Goal: Information Seeking & Learning: Learn about a topic

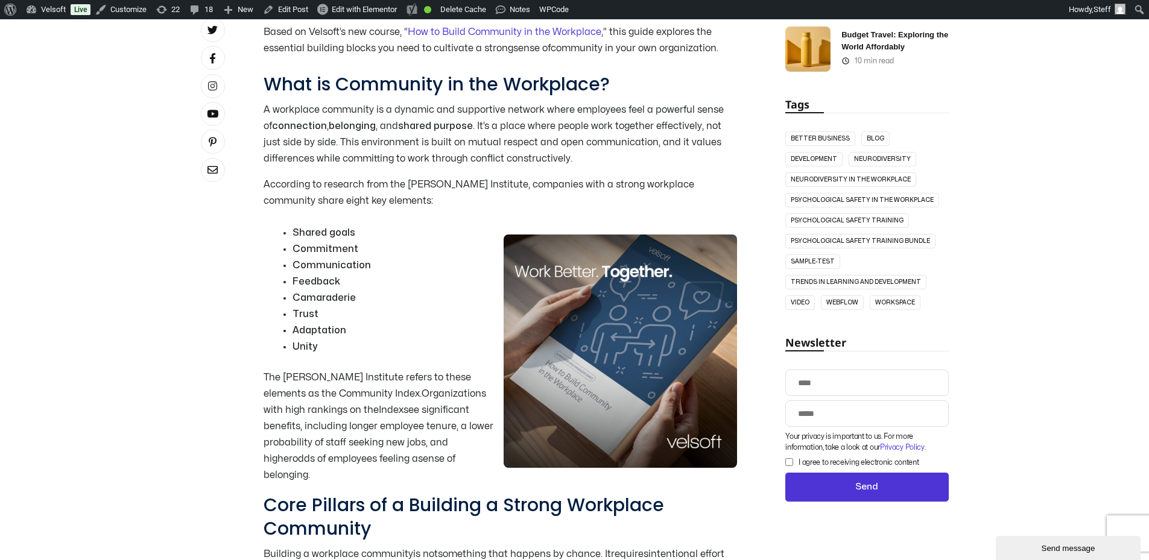
scroll to position [724, 0]
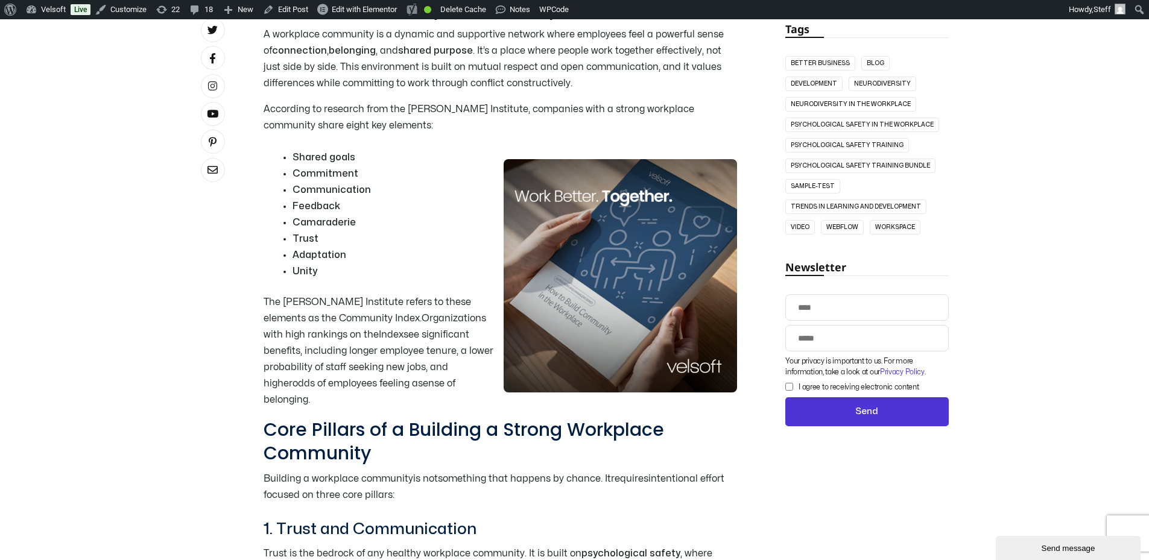
click at [579, 200] on img at bounding box center [620, 275] width 233 height 233
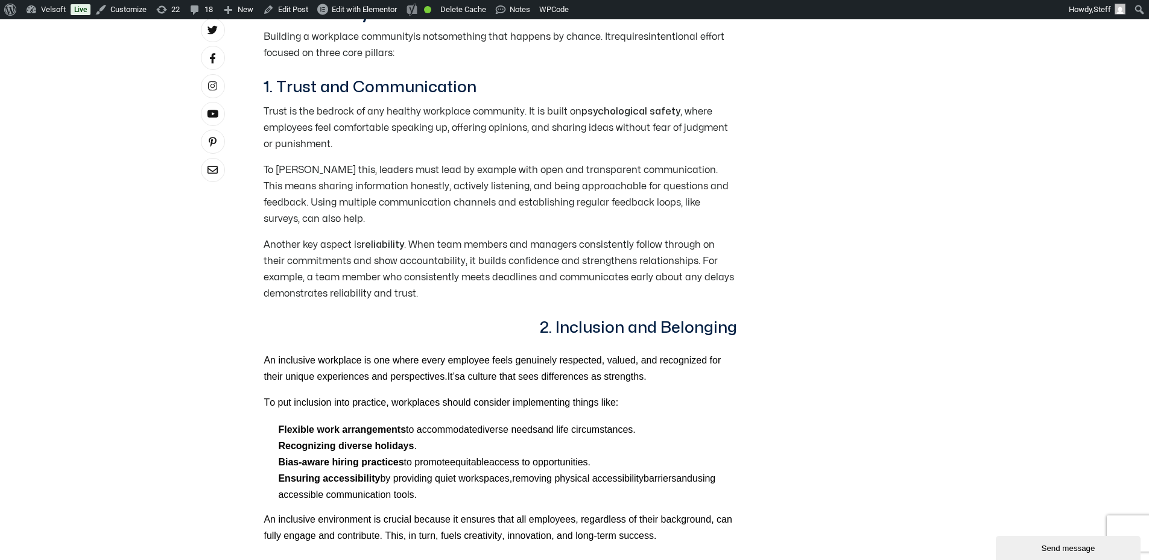
scroll to position [1146, 0]
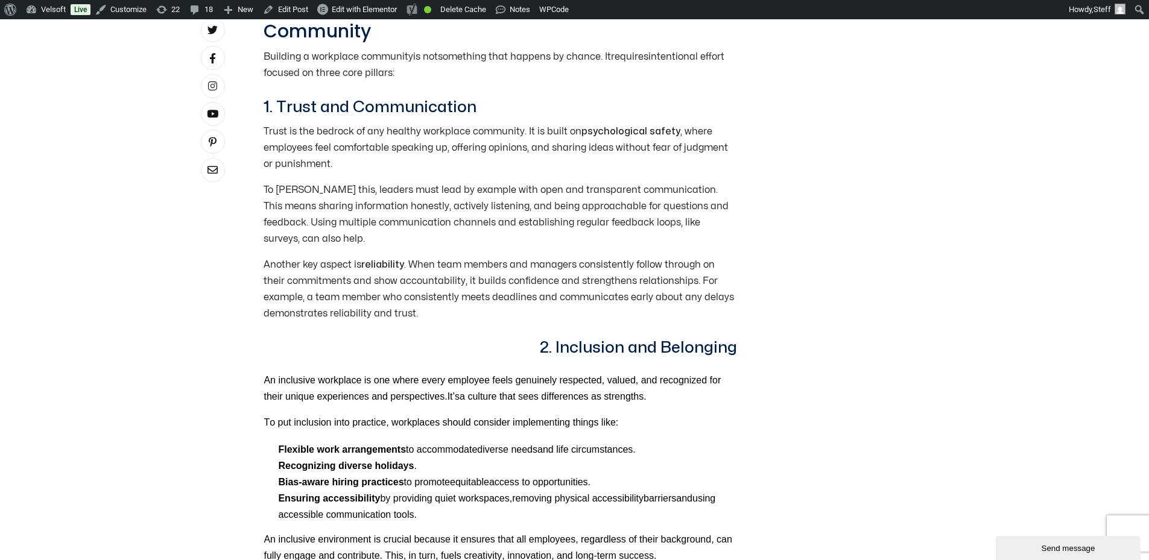
click at [634, 364] on div "An inclusive workplace is one where every employee feels genuinely respected, v…" at bounding box center [500, 469] width 473 height 211
click at [630, 343] on div "Core Pillars of a Building a Strong Workplace Community Building a workplace co…" at bounding box center [500, 492] width 473 height 992
click at [408, 474] on p "Bias-aware hiring practices to promote equitable access to opportunities." at bounding box center [507, 482] width 459 height 16
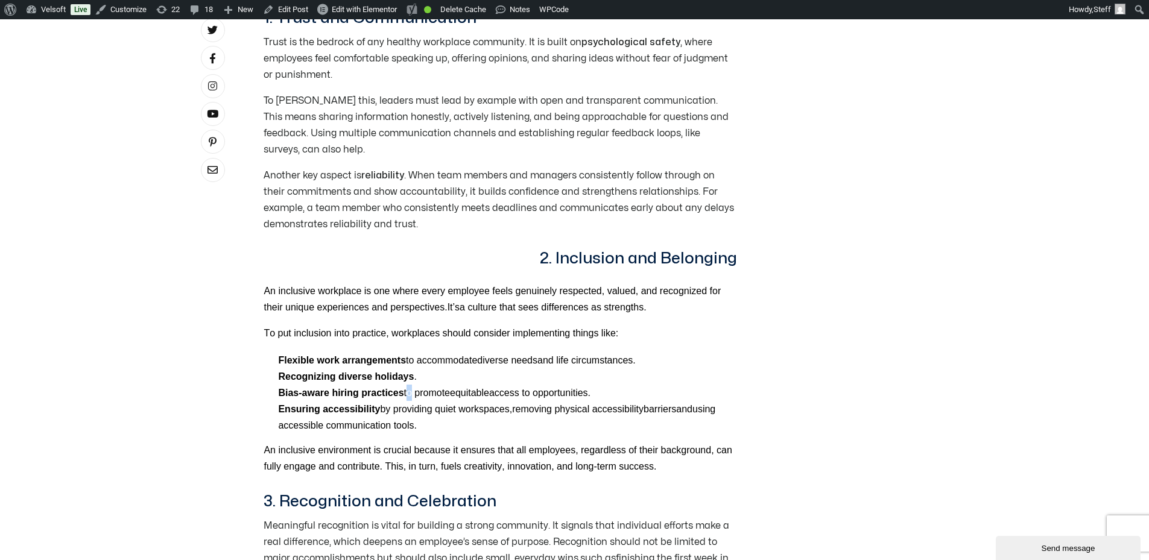
scroll to position [1266, 0]
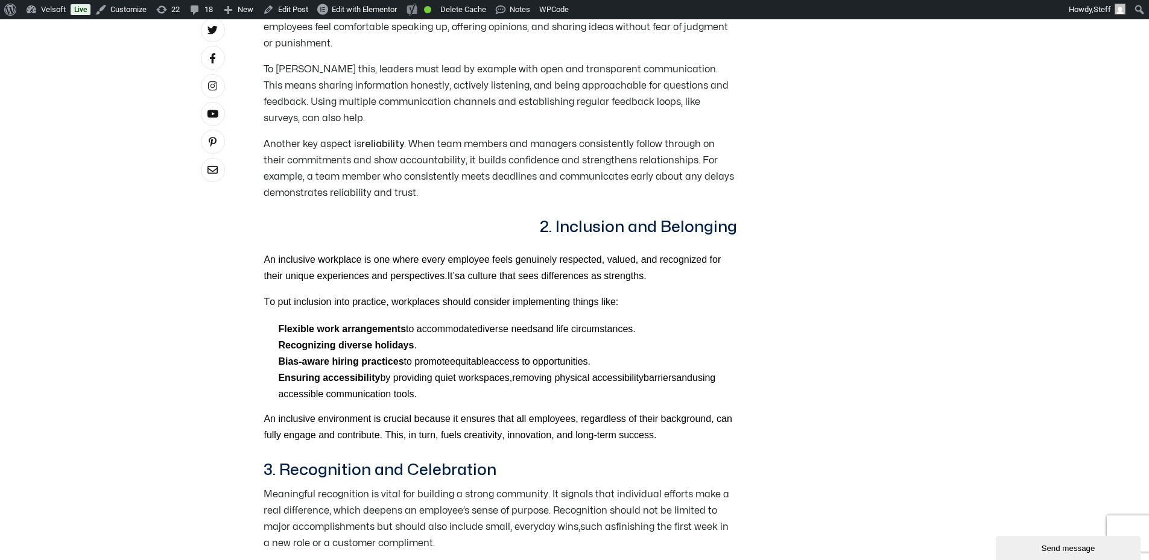
click at [474, 373] on span "by providing quiet workspaces" at bounding box center [444, 378] width 129 height 10
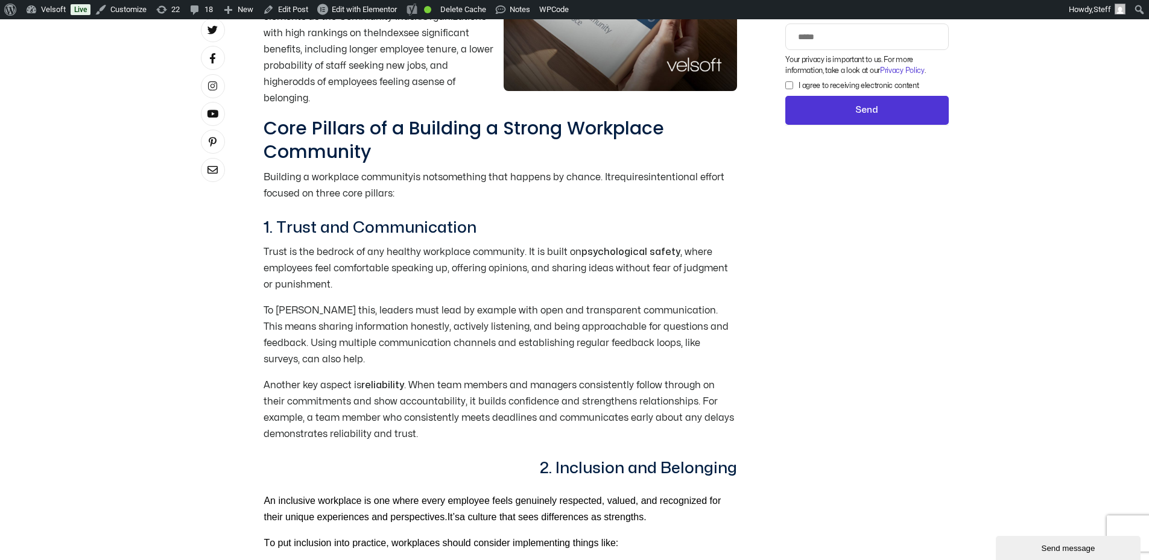
scroll to position [603, 0]
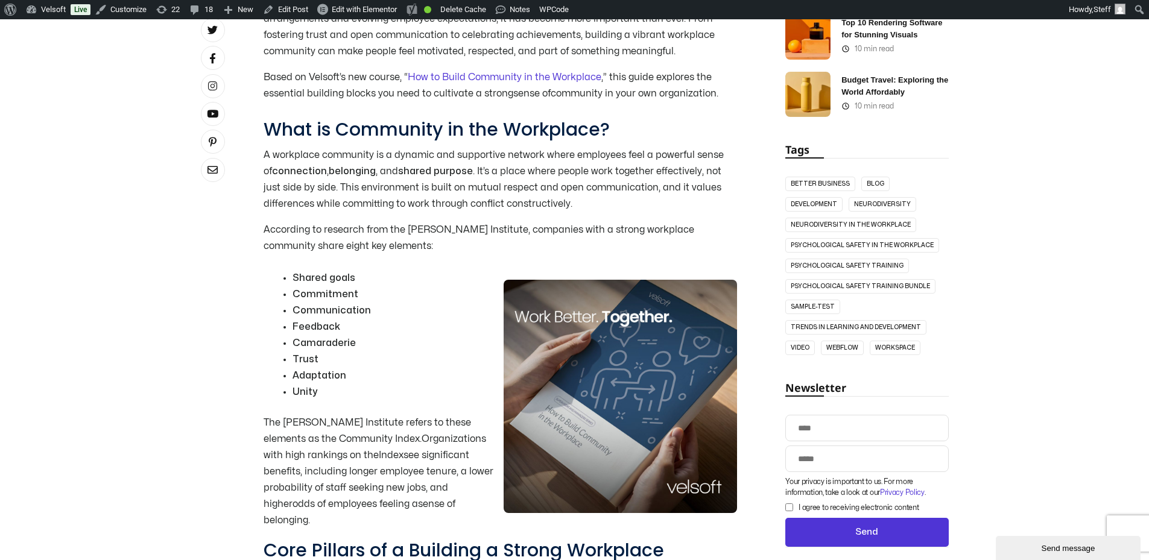
drag, startPoint x: 815, startPoint y: 427, endPoint x: 815, endPoint y: 441, distance: 13.9
click at [815, 427] on input "Name" at bounding box center [866, 428] width 163 height 27
drag, startPoint x: 1052, startPoint y: 450, endPoint x: 1019, endPoint y: 436, distance: 36.0
click at [884, 393] on h2 "Newsletter" at bounding box center [866, 387] width 163 height 17
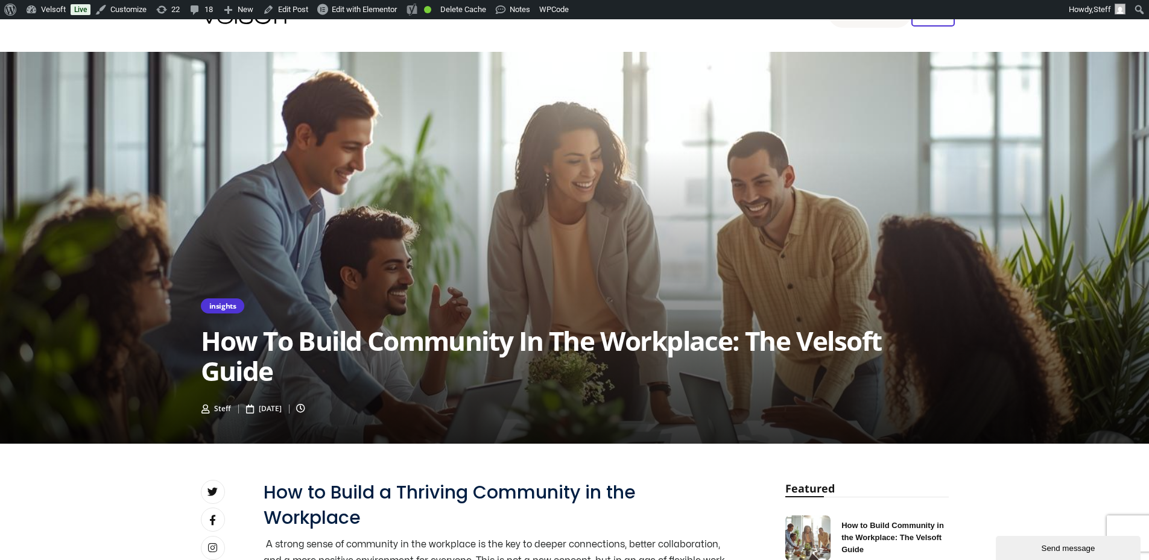
scroll to position [0, 0]
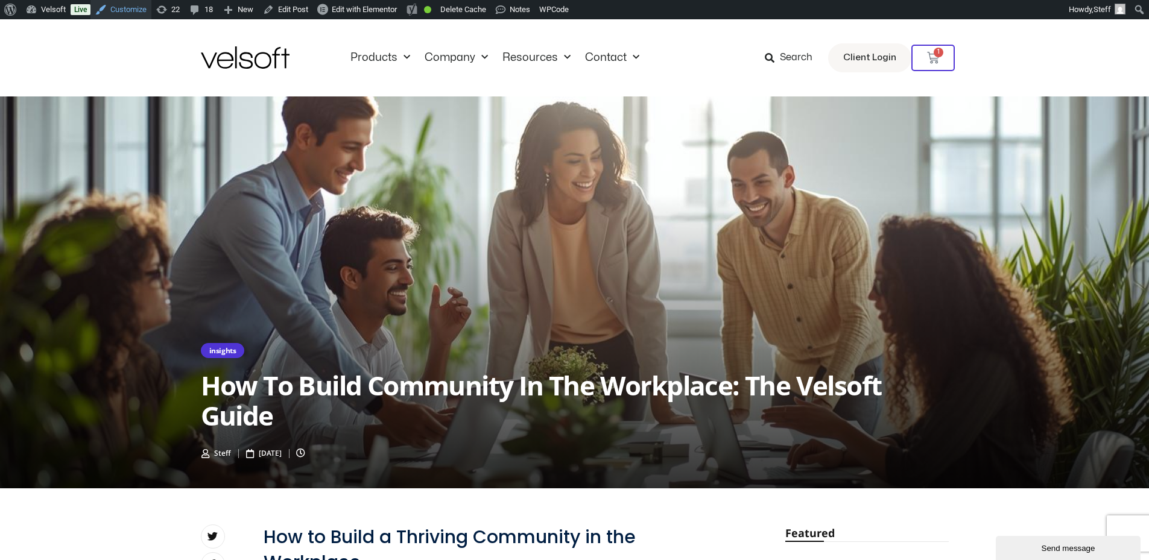
click at [133, 13] on link "Customize" at bounding box center [120, 9] width 61 height 19
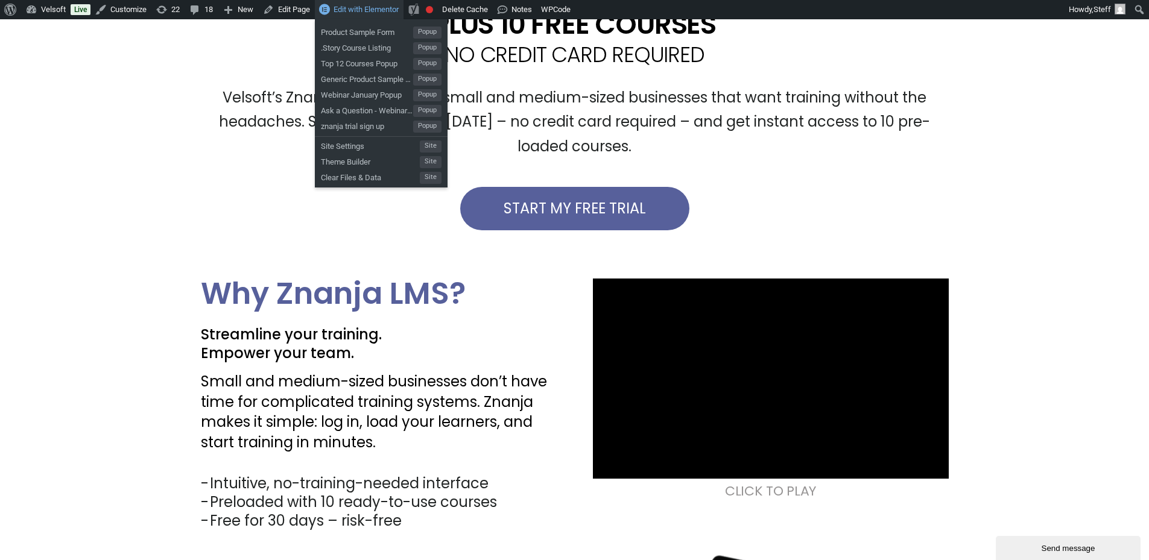
click at [345, 5] on span "Edit with Elementor" at bounding box center [366, 9] width 65 height 9
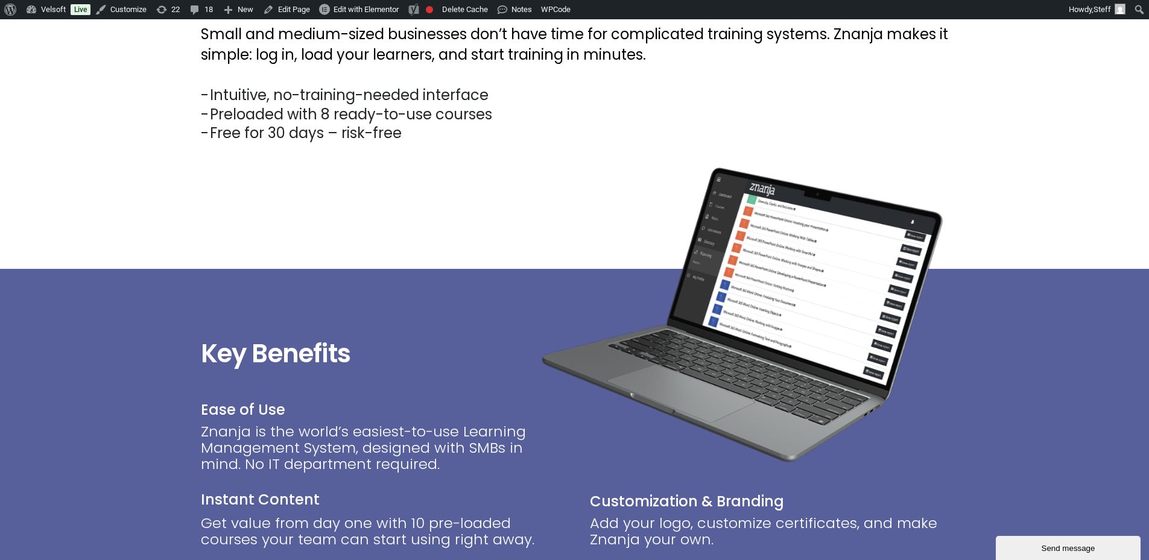
scroll to position [846, 0]
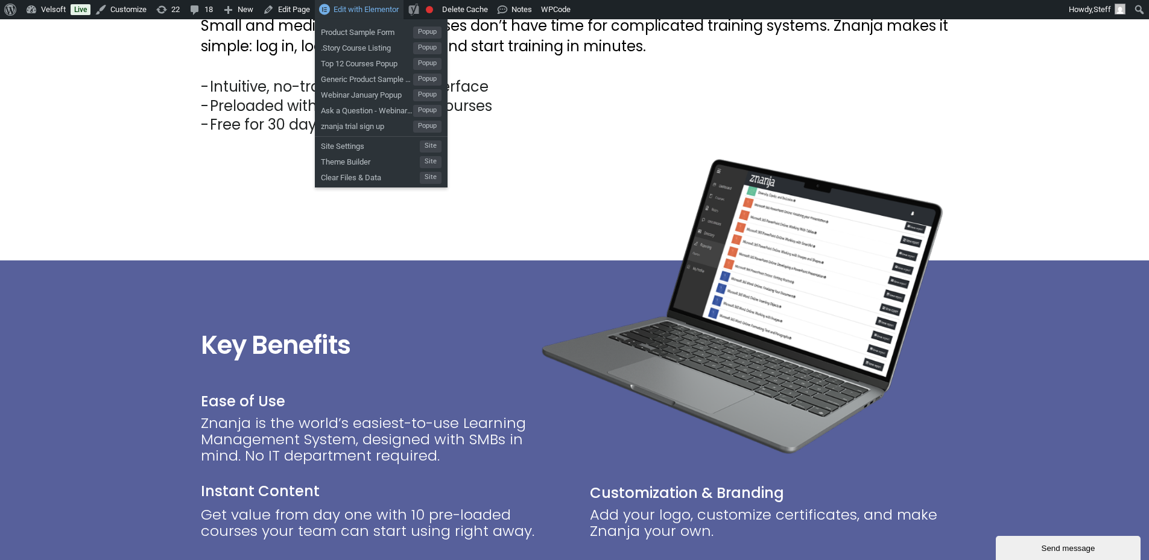
click at [379, 1] on link "Edit with Elementor" at bounding box center [359, 9] width 89 height 19
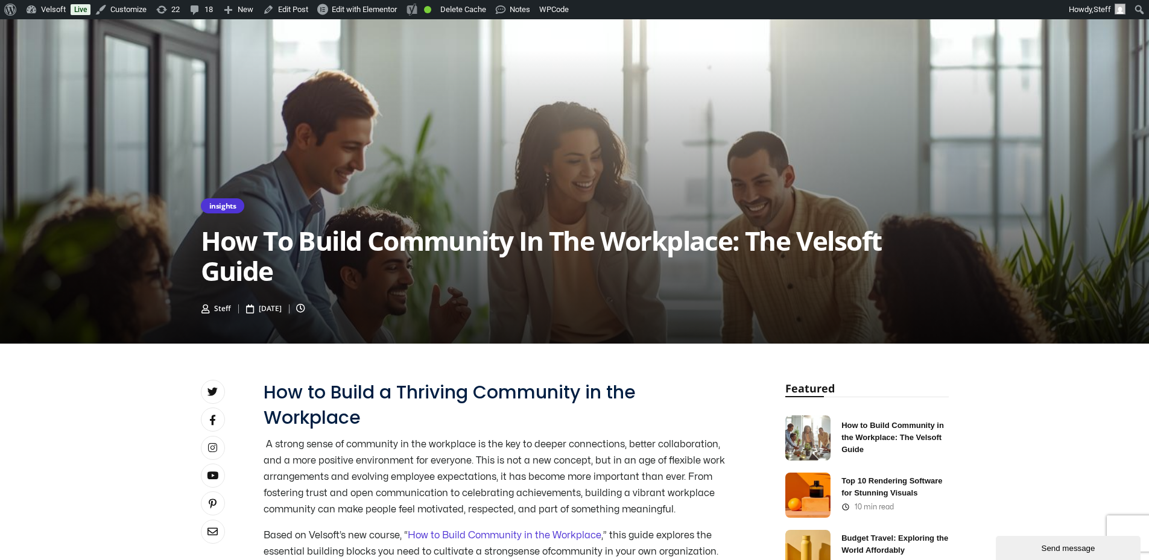
scroll to position [302, 0]
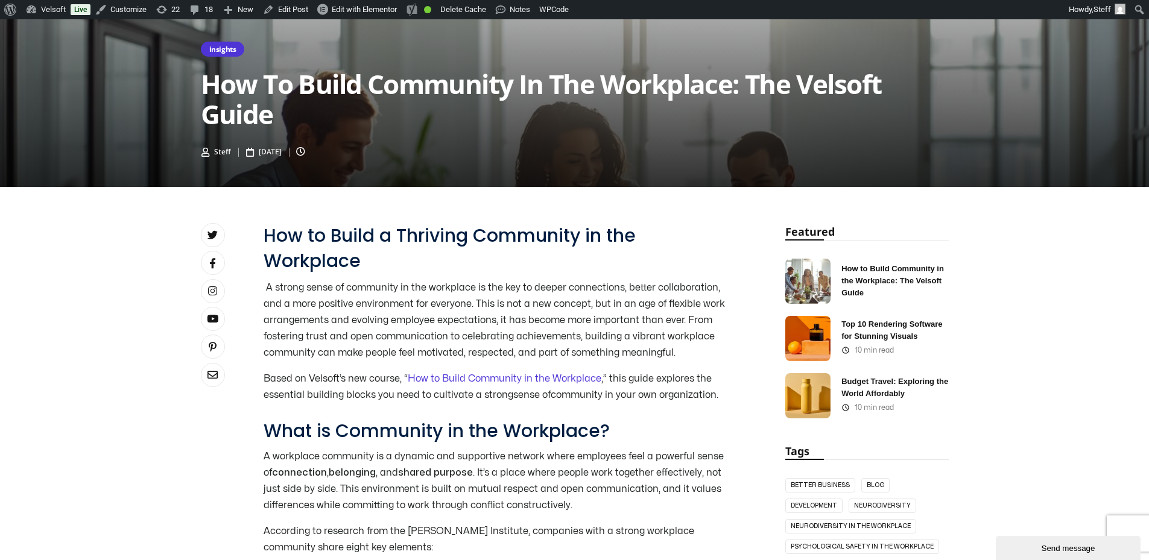
drag, startPoint x: 824, startPoint y: 232, endPoint x: 387, endPoint y: 159, distance: 442.6
click at [824, 232] on h2 "Featured" at bounding box center [866, 231] width 163 height 17
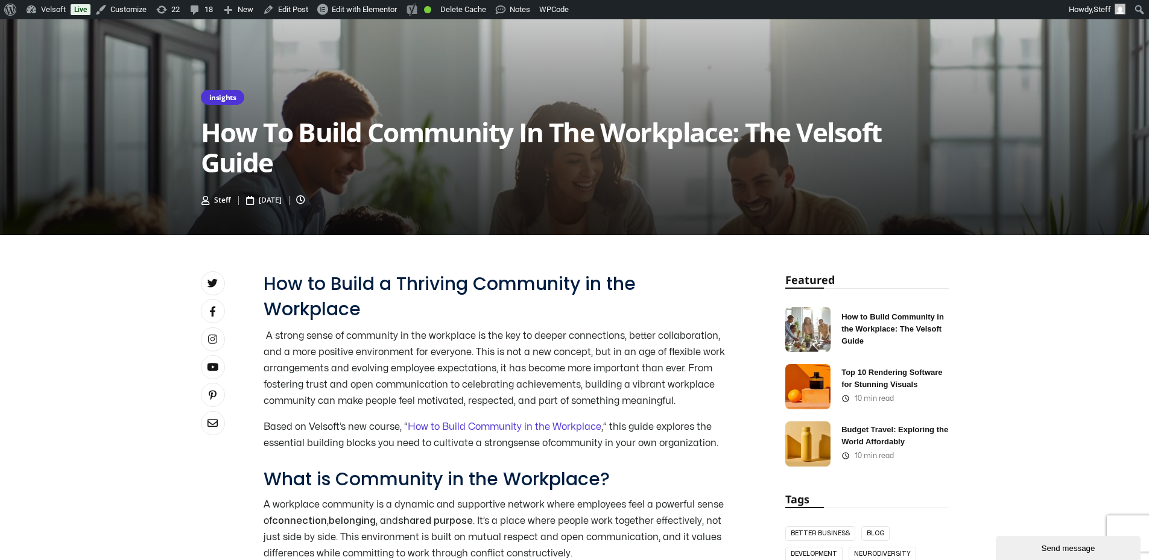
scroll to position [241, 0]
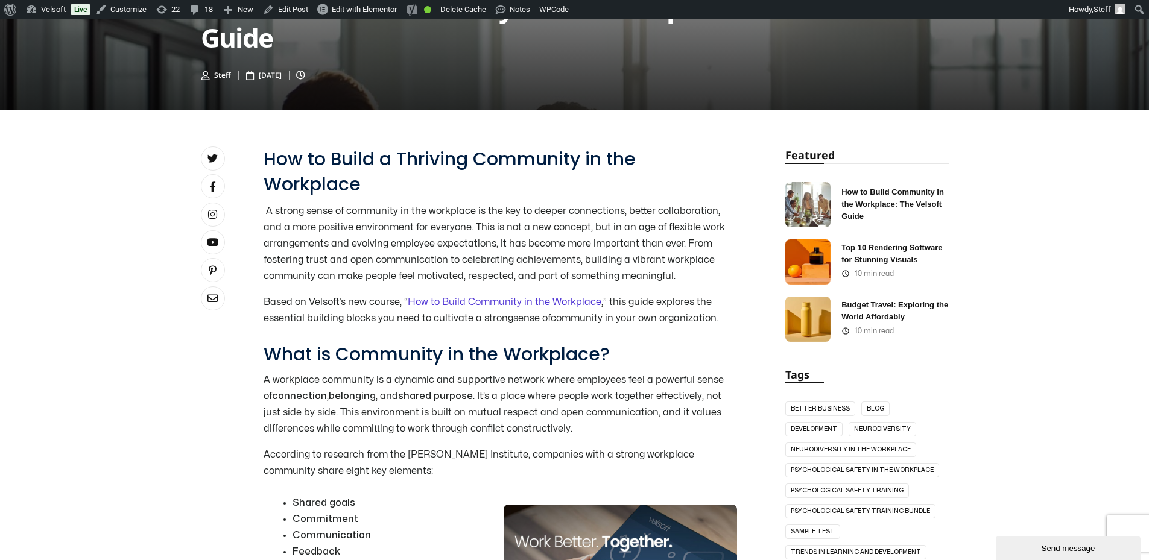
scroll to position [543, 0]
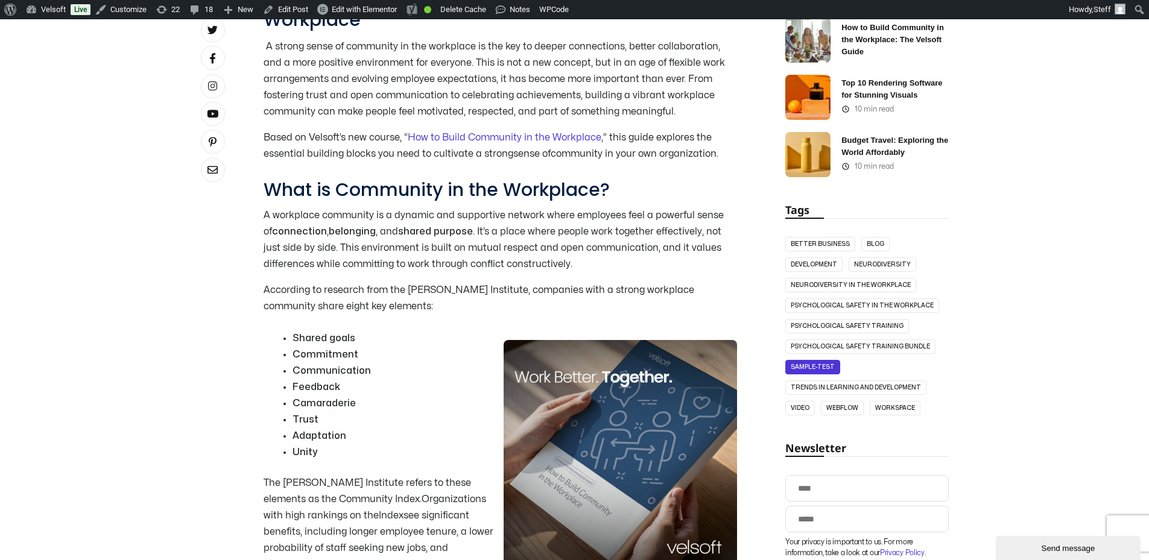
click at [824, 361] on link "Sample-Test" at bounding box center [812, 367] width 55 height 14
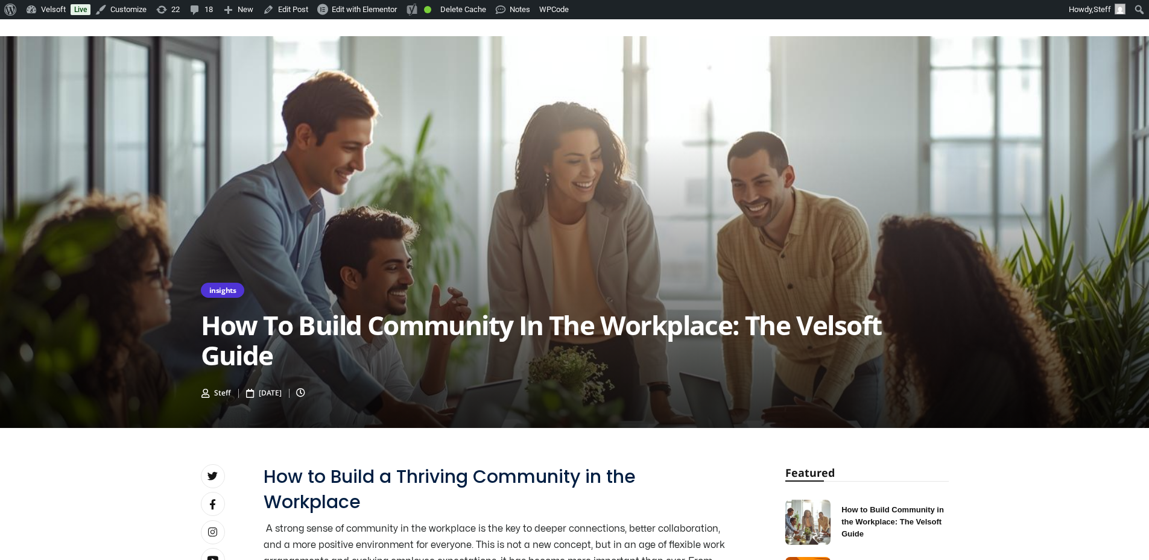
scroll to position [60, 0]
